Goal: Task Accomplishment & Management: Use online tool/utility

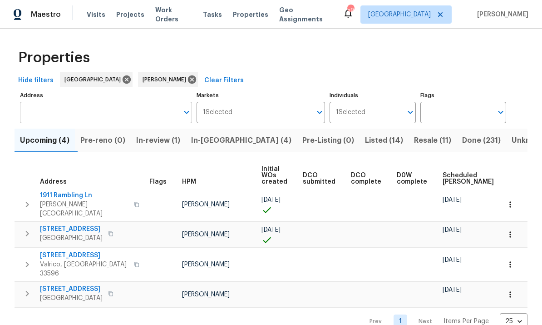
click at [144, 108] on input "Address" at bounding box center [99, 112] width 159 height 21
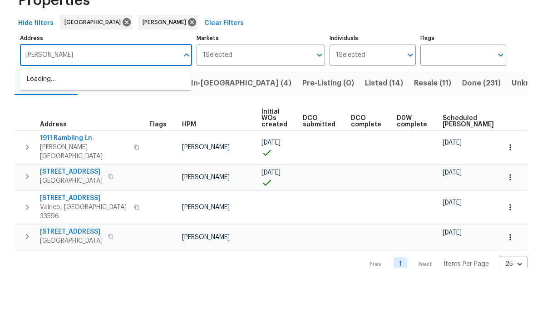
type input "[PERSON_NAME]"
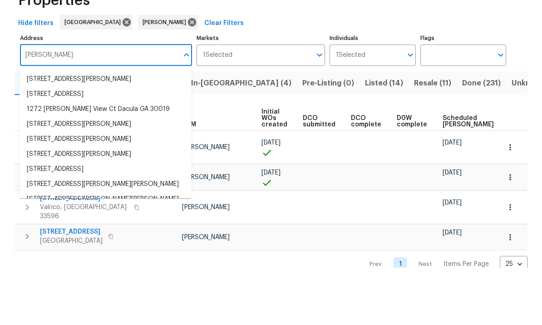
click at [144, 102] on input "[PERSON_NAME]" at bounding box center [99, 112] width 159 height 21
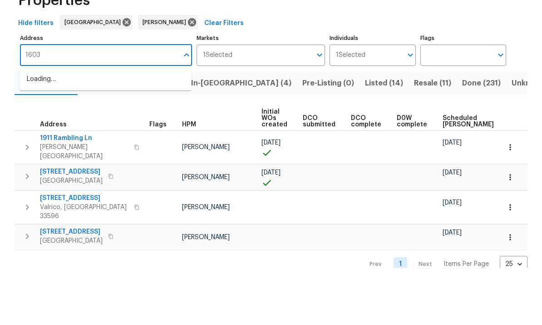
type input "1603"
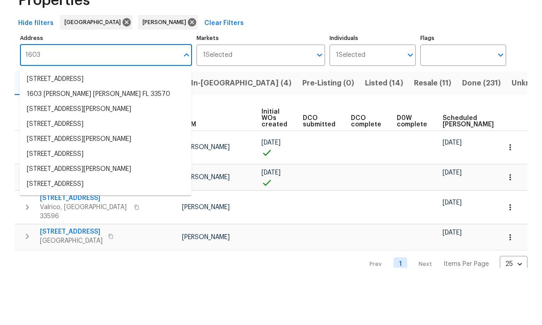
click at [124, 144] on li "1603 [PERSON_NAME] [PERSON_NAME] FL 33570" at bounding box center [106, 151] width 172 height 15
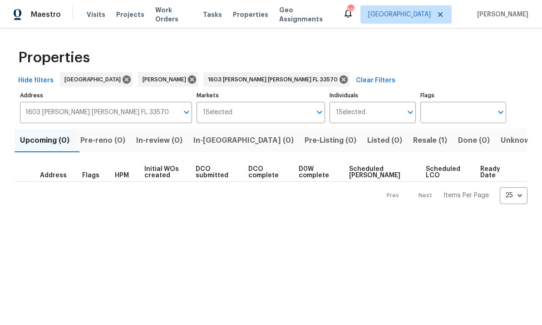
click at [408, 151] on button "Resale (1)" at bounding box center [430, 141] width 45 height 24
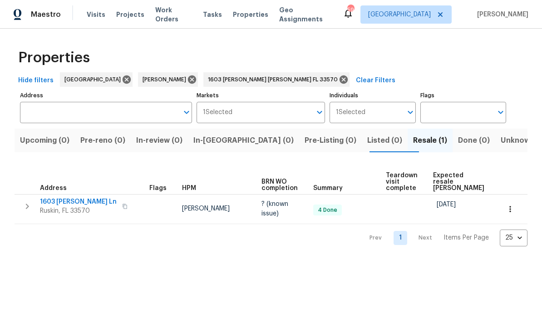
type input "1603 [PERSON_NAME] [PERSON_NAME] FL 33570"
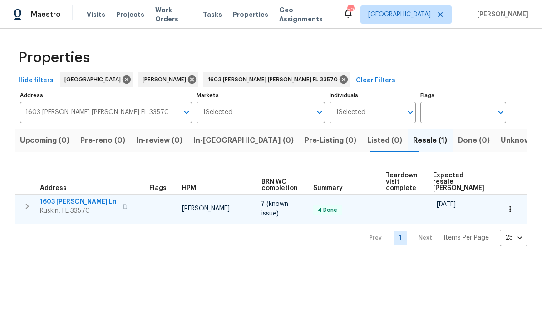
click at [83, 206] on span "1603 [PERSON_NAME] Ln" at bounding box center [78, 201] width 77 height 9
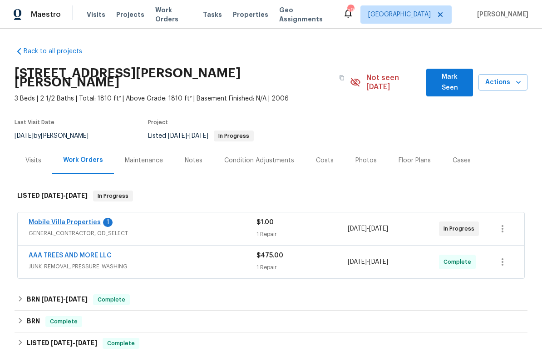
click at [80, 219] on link "Mobile Villa Properties" at bounding box center [65, 222] width 72 height 6
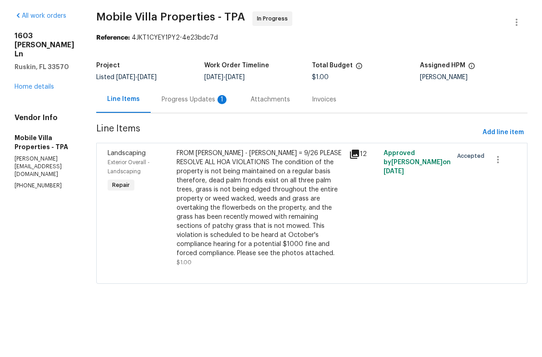
click at [164, 127] on div "Progress Updates 1" at bounding box center [195, 131] width 67 height 9
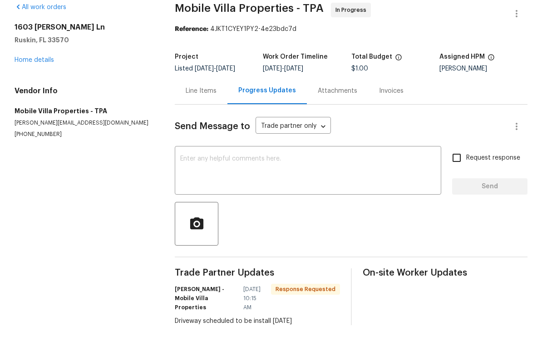
scroll to position [11, 0]
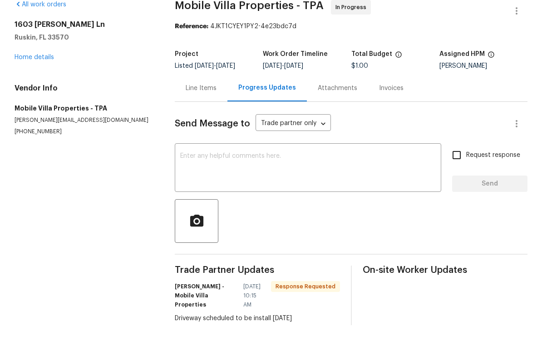
click at [207, 115] on div "Line Items" at bounding box center [201, 119] width 31 height 9
